Goal: Obtain resource: Obtain resource

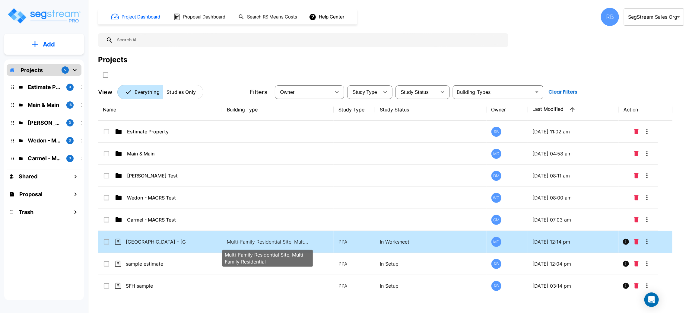
click at [242, 242] on p "Multi-Family Residential Site, Multi-Family Residential" at bounding box center [268, 241] width 82 height 7
checkbox input "true"
click at [242, 242] on p "Multi-Family Residential Site, Multi-Family Residential" at bounding box center [268, 241] width 82 height 7
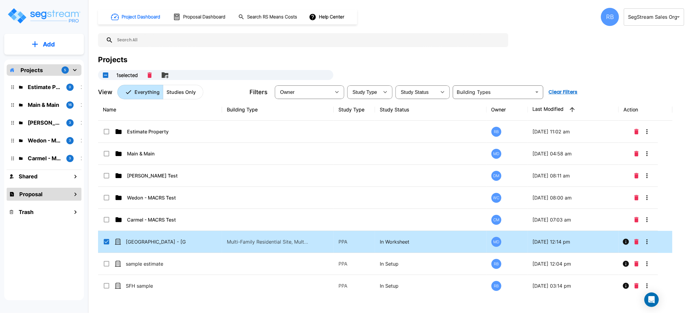
click at [32, 192] on h1 "Proposal" at bounding box center [30, 194] width 23 height 8
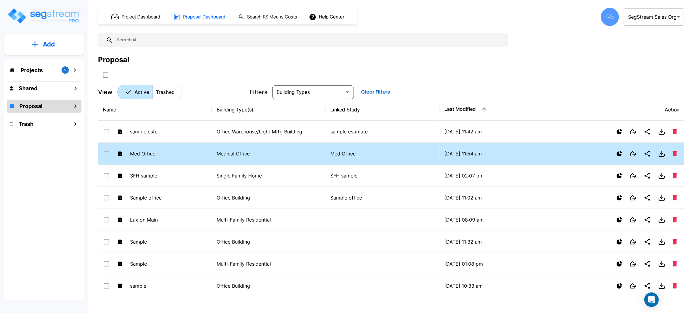
click at [212, 159] on td "Med Office" at bounding box center [155, 154] width 114 height 22
checkbox input "false"
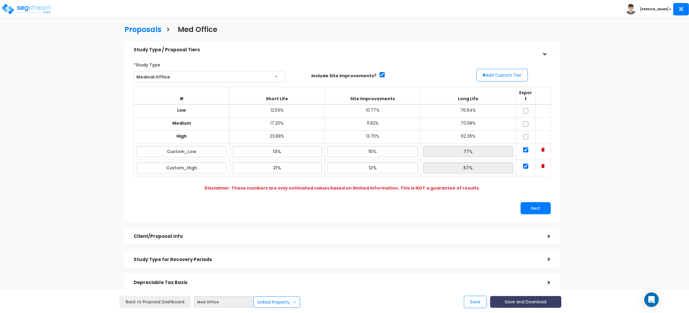
click at [522, 299] on button "Save and Download" at bounding box center [526, 302] width 71 height 12
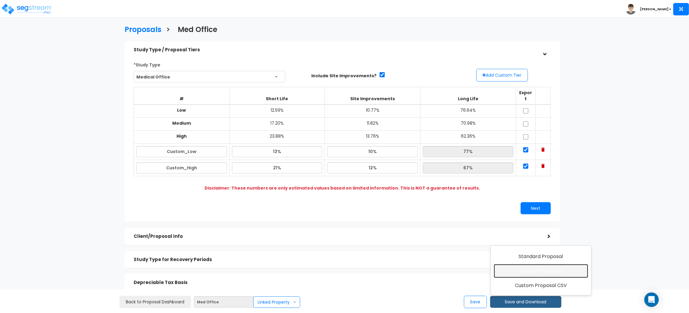
click at [530, 271] on link "Custom Proposal" at bounding box center [541, 271] width 94 height 14
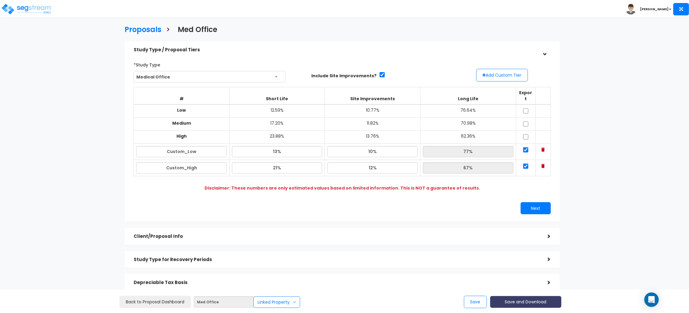
click at [520, 299] on button "Save and Download" at bounding box center [526, 302] width 71 height 12
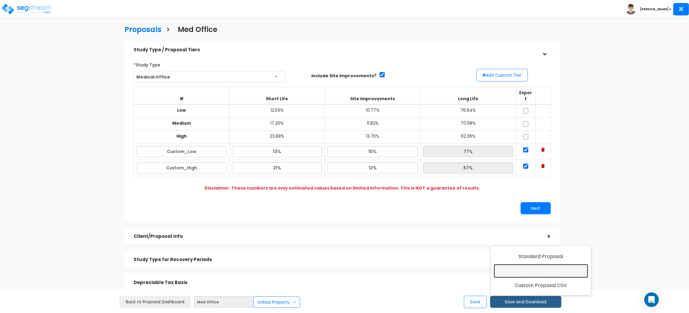
click at [513, 275] on link "Custom Proposal" at bounding box center [541, 271] width 94 height 14
